Goal: Transaction & Acquisition: Purchase product/service

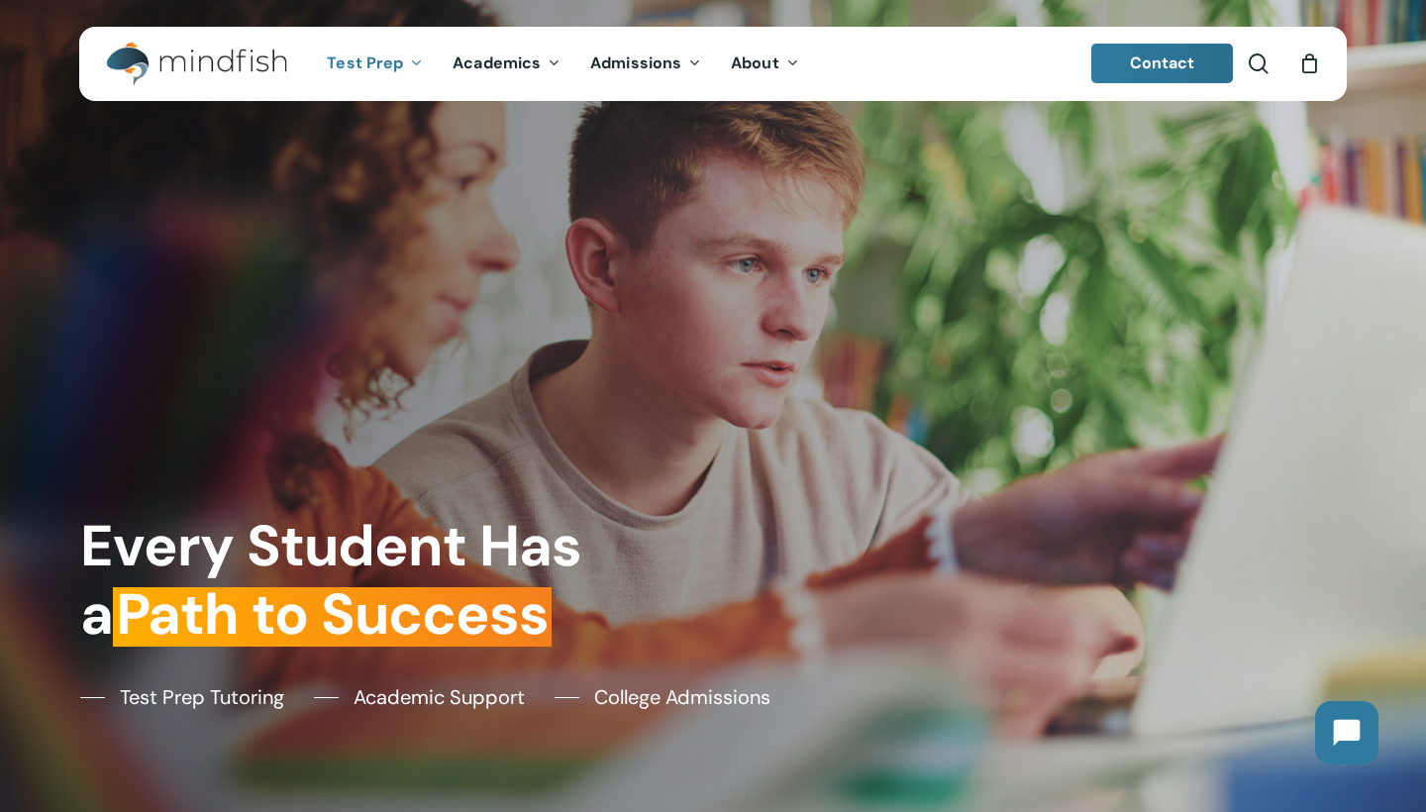
click at [414, 60] on icon "Main Menu" at bounding box center [415, 62] width 8 height 16
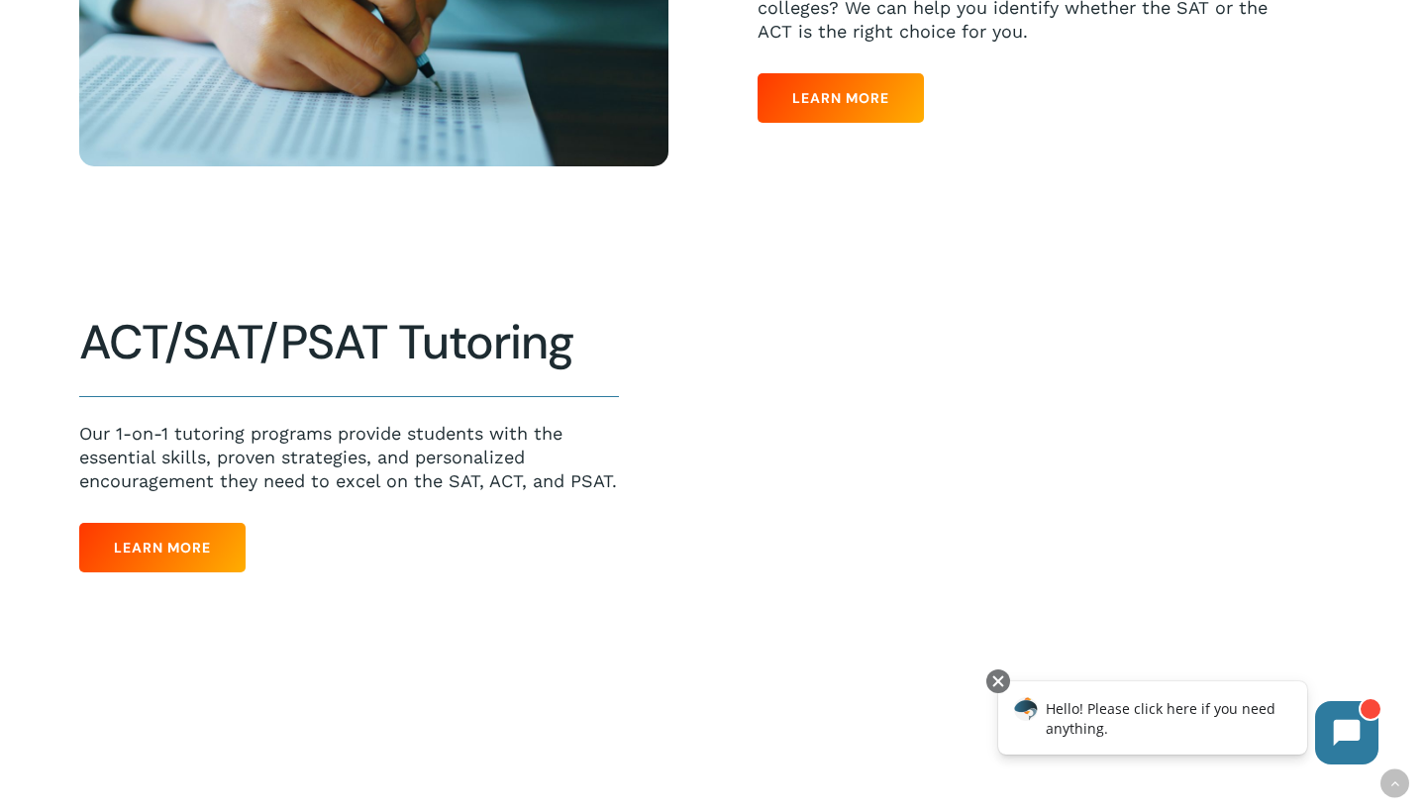
scroll to position [823, 0]
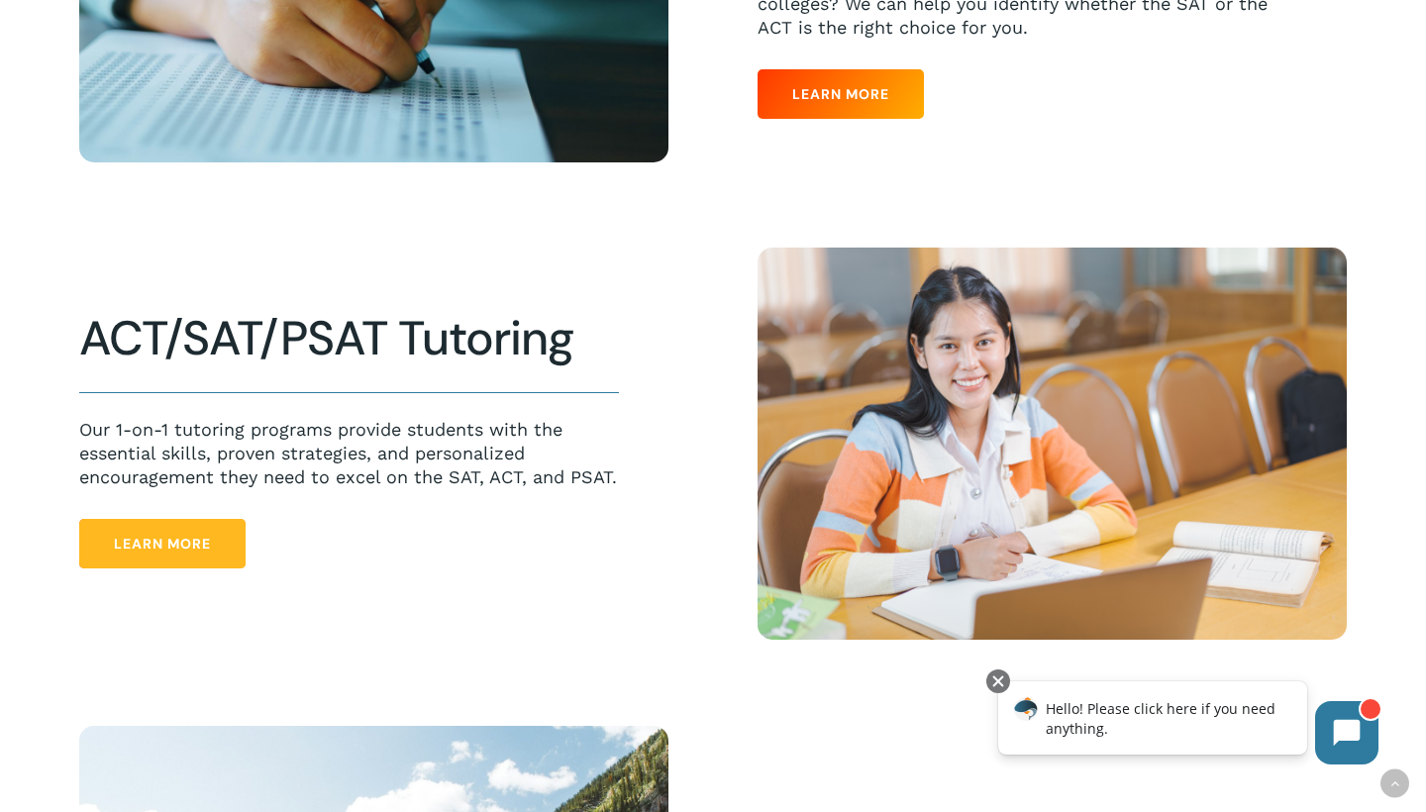
click at [182, 553] on span "Learn More" at bounding box center [162, 544] width 97 height 20
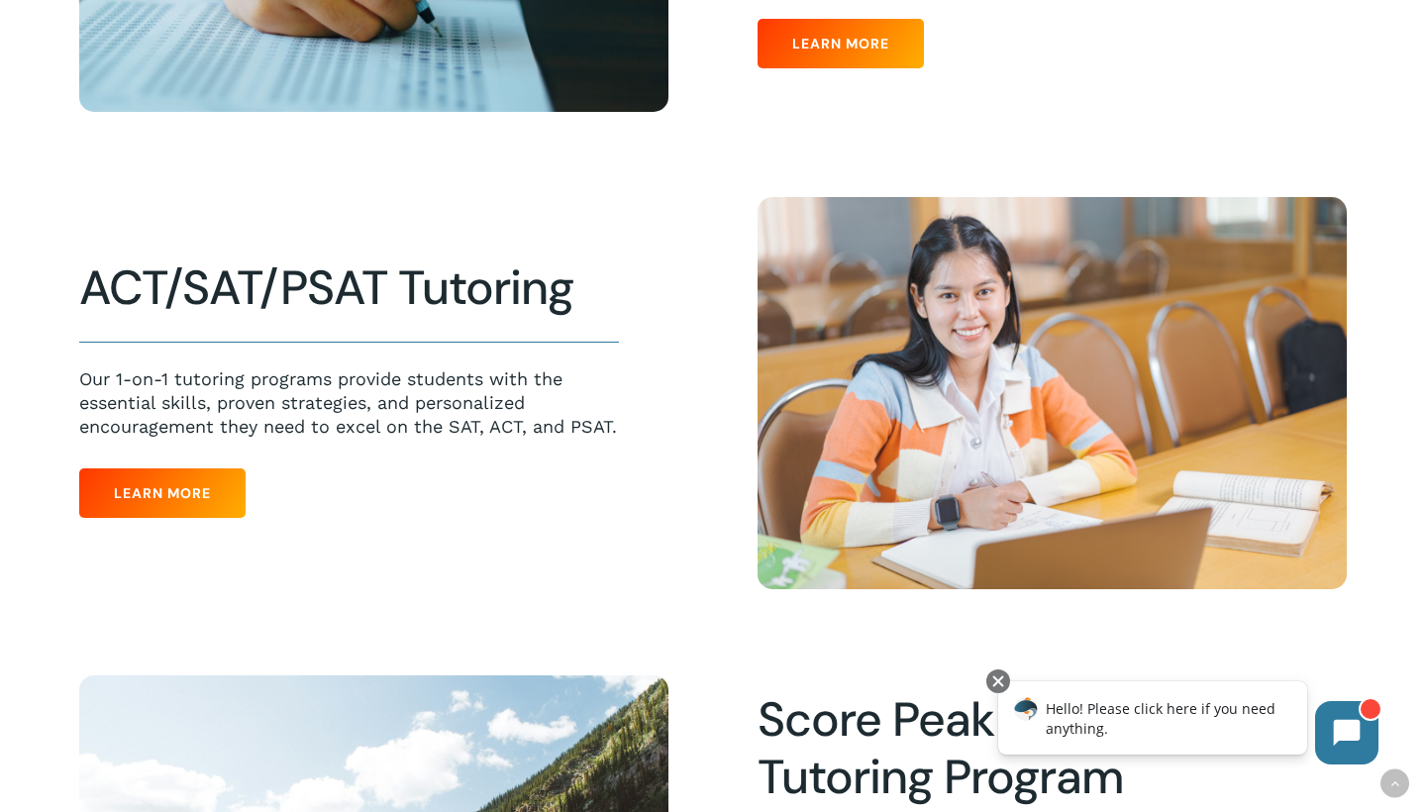
scroll to position [873, 0]
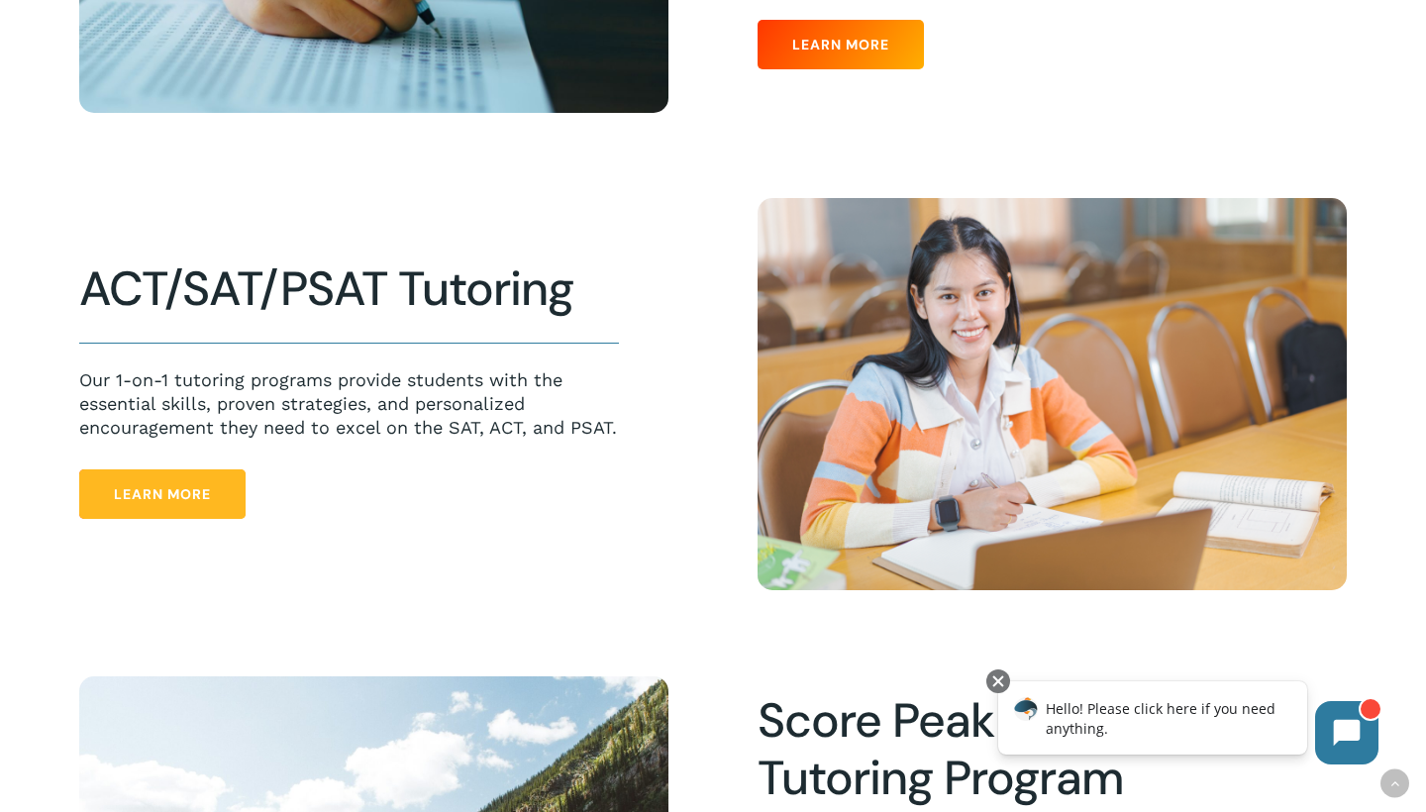
click at [132, 519] on link "Learn More" at bounding box center [162, 494] width 166 height 50
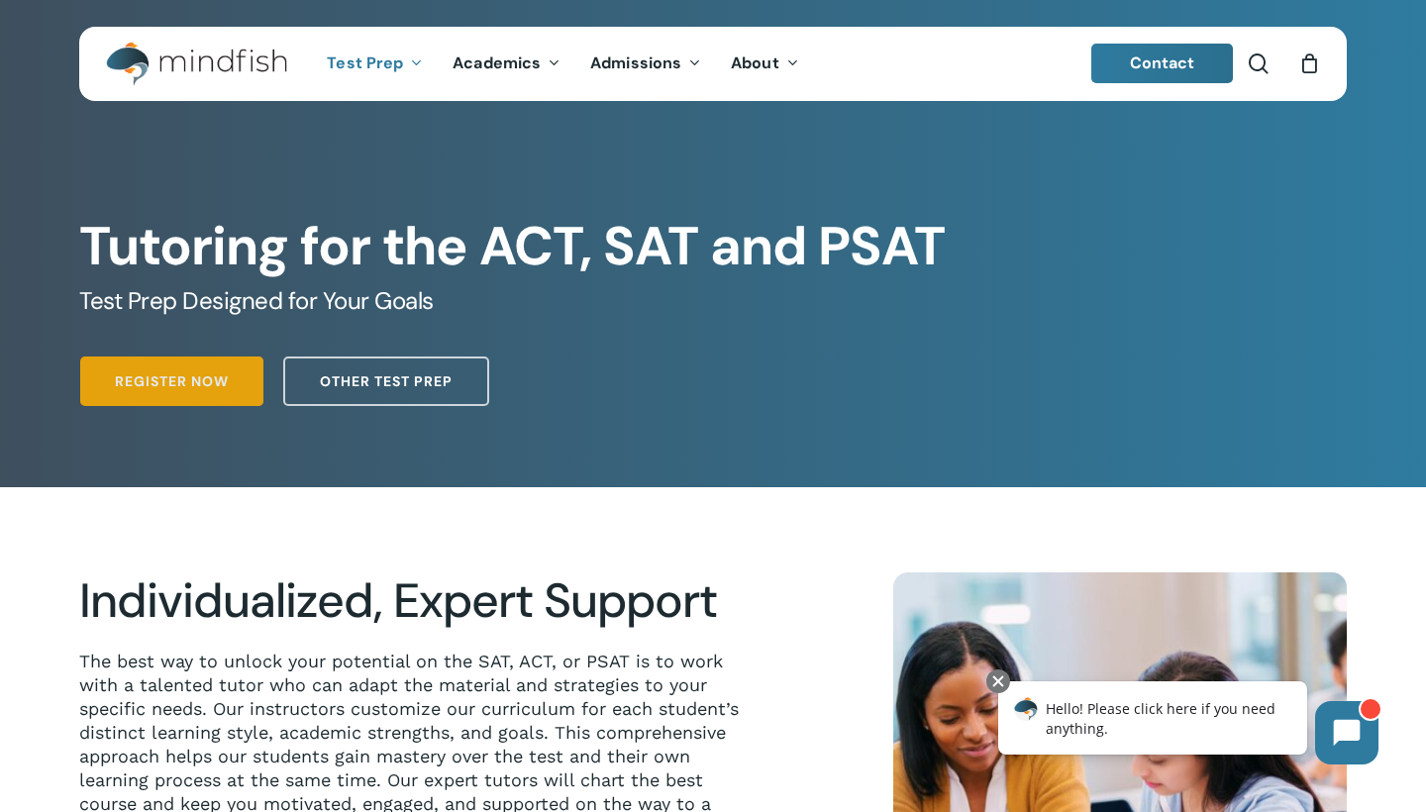
click at [142, 388] on span "Register Now" at bounding box center [172, 381] width 114 height 20
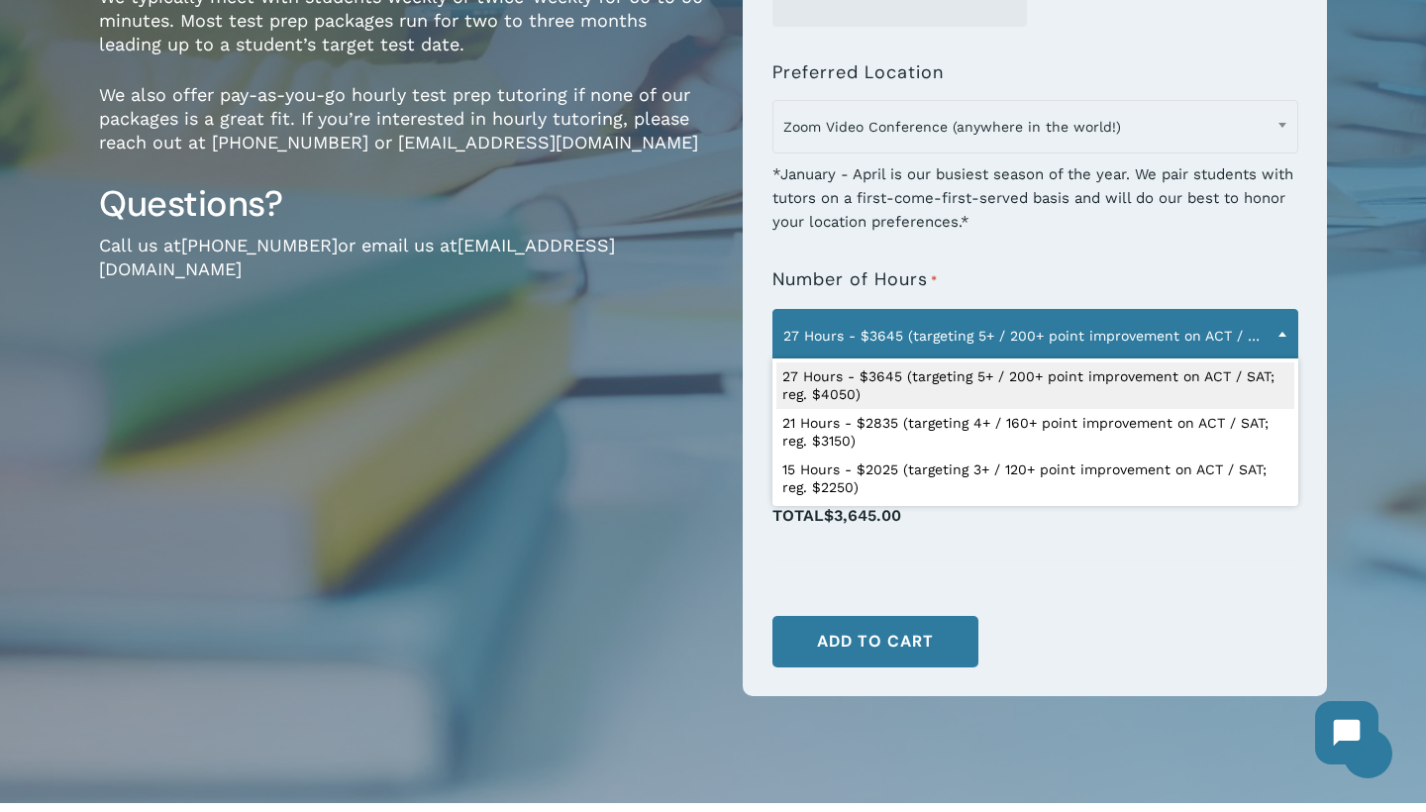
click at [995, 340] on span "27 Hours - $3645 (targeting 5+ / 200+ point improvement on ACT / SAT; reg. $405…" at bounding box center [1036, 336] width 524 height 42
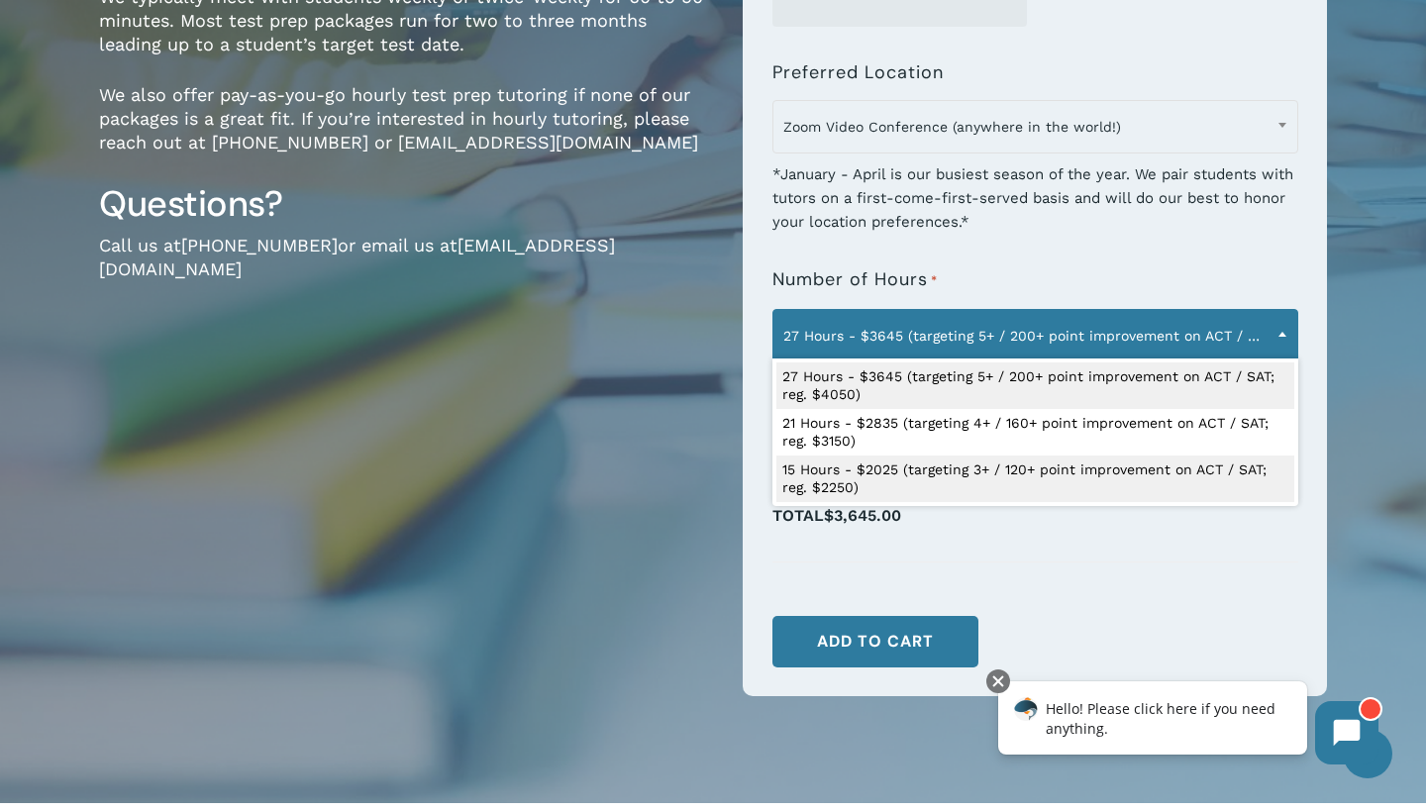
click at [839, 761] on div "1-on-1 Test Prep Tutoring for ACT, SAT & PSAT $150.00 / hour $150 per hour (dis…" at bounding box center [713, 207] width 1426 height 1194
